Goal: Task Accomplishment & Management: Manage account settings

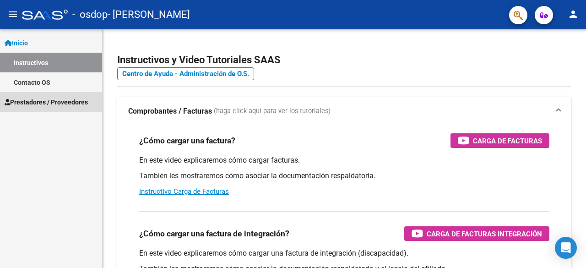
click at [62, 103] on span "Prestadores / Proveedores" at bounding box center [46, 102] width 83 height 10
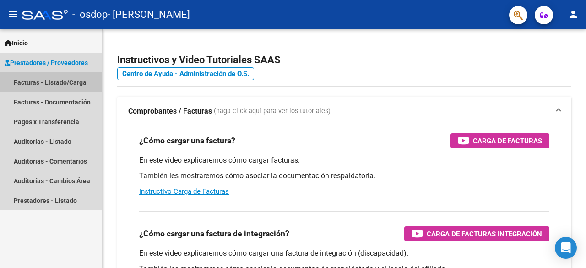
click at [77, 78] on link "Facturas - Listado/Carga" at bounding box center [51, 82] width 102 height 20
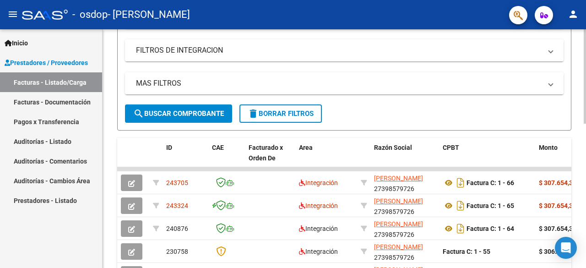
scroll to position [197, 0]
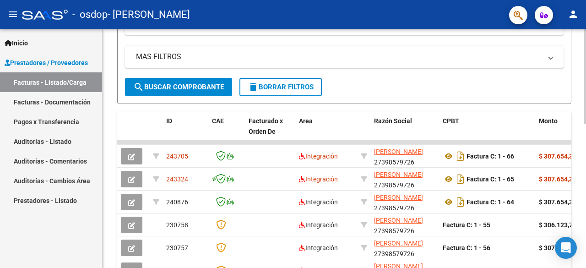
click at [585, 142] on div at bounding box center [585, 156] width 2 height 94
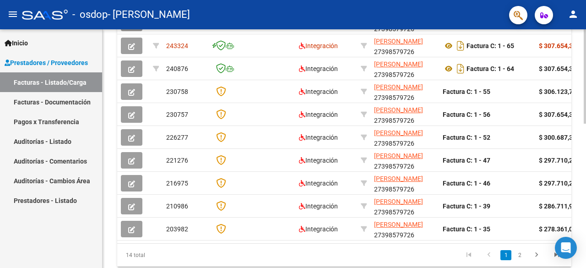
scroll to position [365, 0]
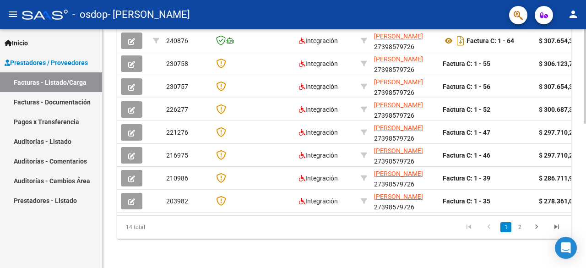
click at [586, 245] on div at bounding box center [585, 221] width 2 height 94
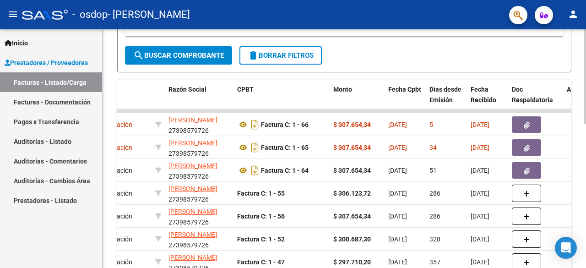
scroll to position [226, 0]
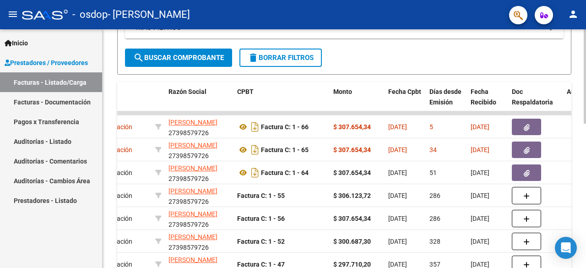
click at [579, 137] on div "Video tutorial PRESTADORES -> Listado de CPBTs Emitidos por Prestadores / Prove…" at bounding box center [346, 101] width 486 height 597
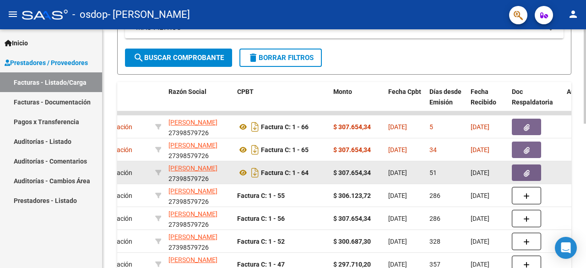
click at [345, 171] on strong "$ 307.654,34" at bounding box center [353, 172] width 38 height 7
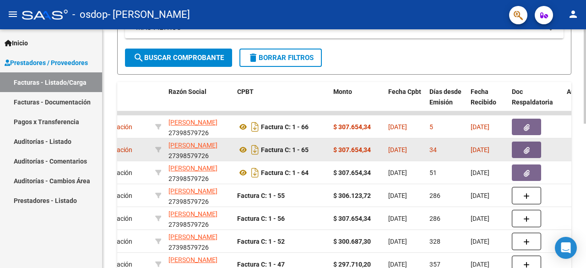
click at [351, 150] on strong "$ 307.654,34" at bounding box center [353, 149] width 38 height 7
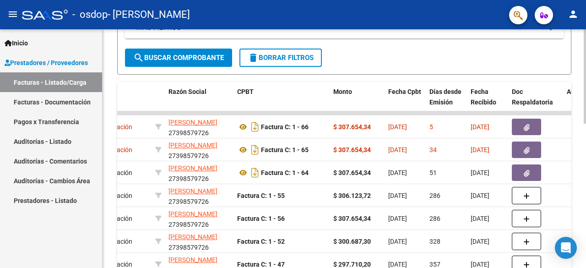
click at [585, 169] on div at bounding box center [585, 167] width 2 height 94
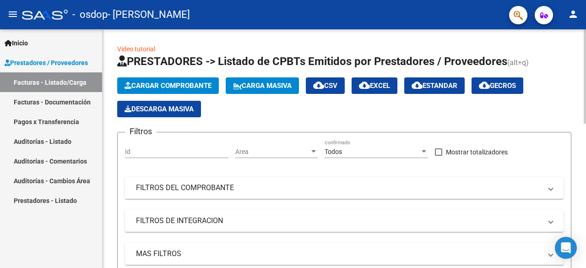
click at [586, 61] on div at bounding box center [585, 76] width 2 height 94
